Goal: Information Seeking & Learning: Learn about a topic

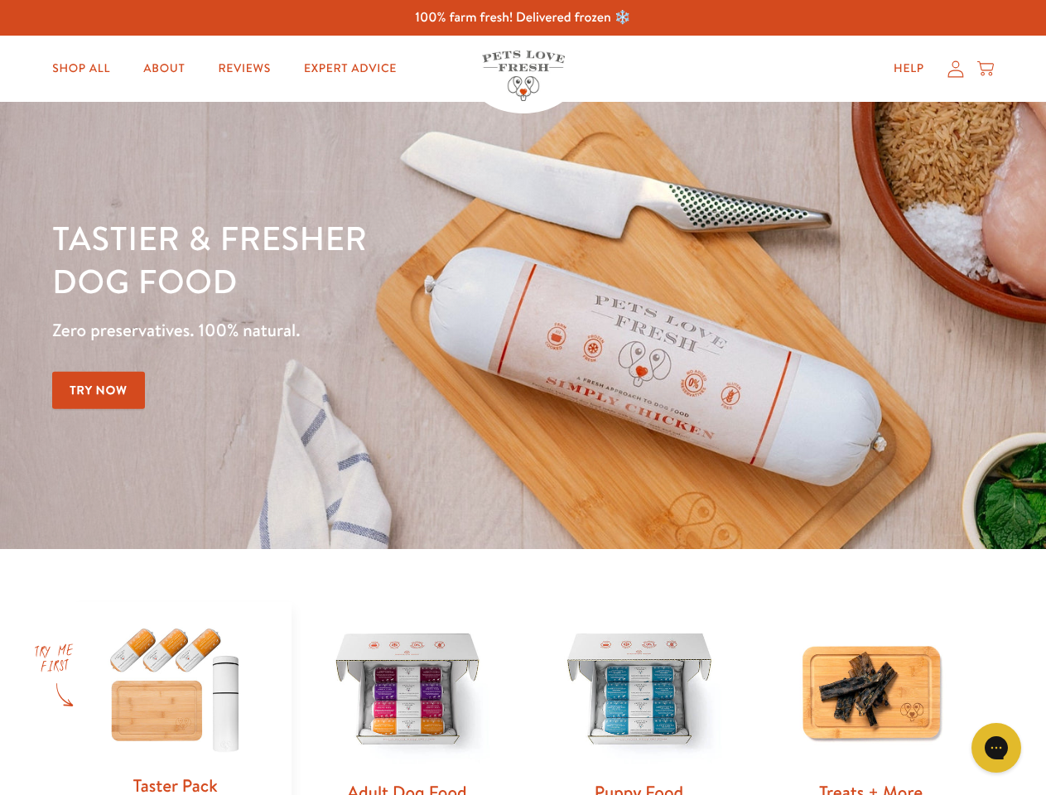
click at [523, 398] on div "Tastier & fresher dog food Zero preservatives. 100% natural. Try Now" at bounding box center [366, 325] width 628 height 219
click at [997, 748] on icon "Gorgias live chat" at bounding box center [996, 748] width 16 height 16
